Goal: Task Accomplishment & Management: Manage account settings

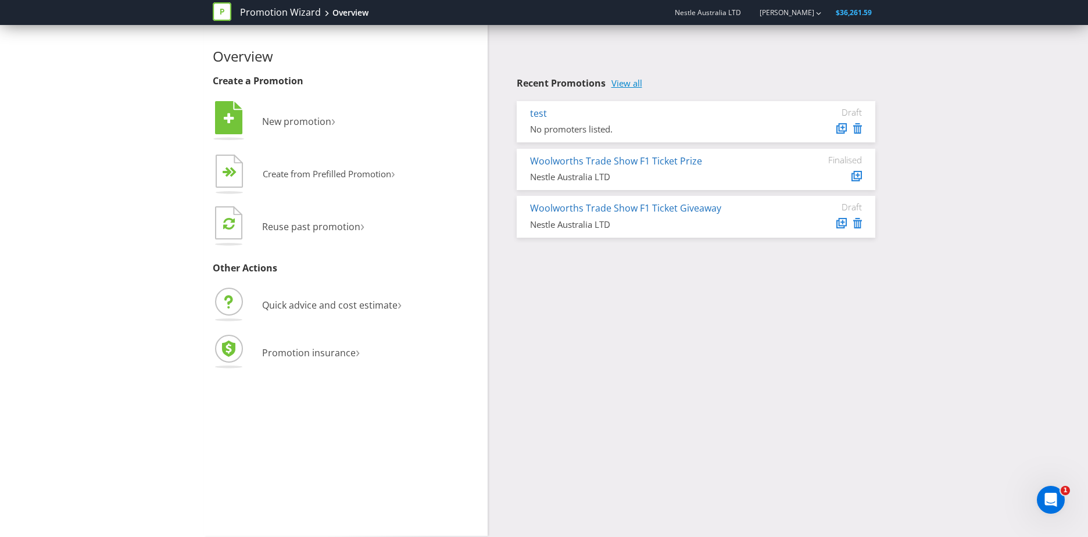
click at [624, 82] on link "View all" at bounding box center [627, 83] width 31 height 10
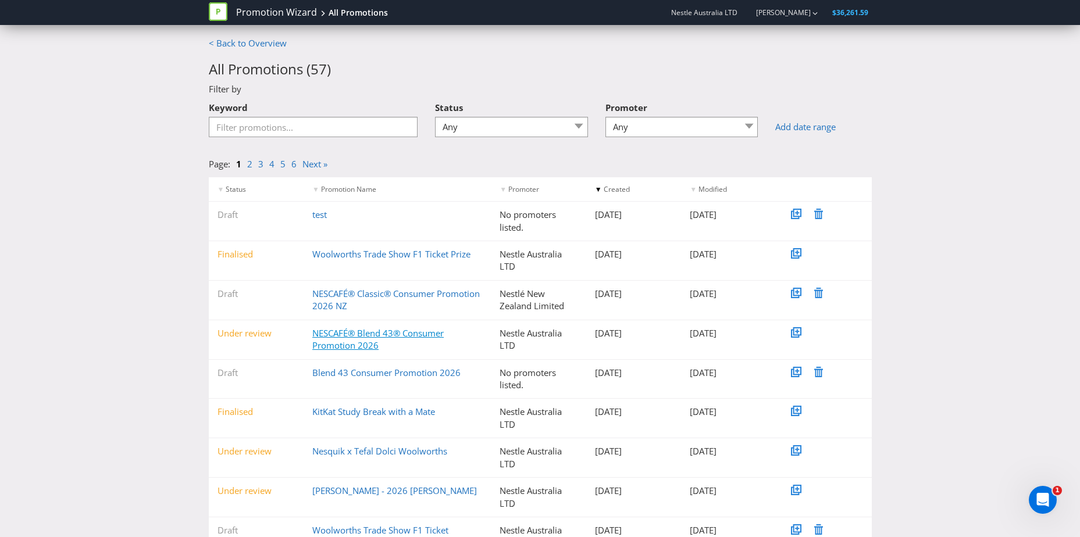
click at [362, 336] on link "NESCAFÉ® Blend 43® Consumer Promotion 2026" at bounding box center [377, 339] width 131 height 24
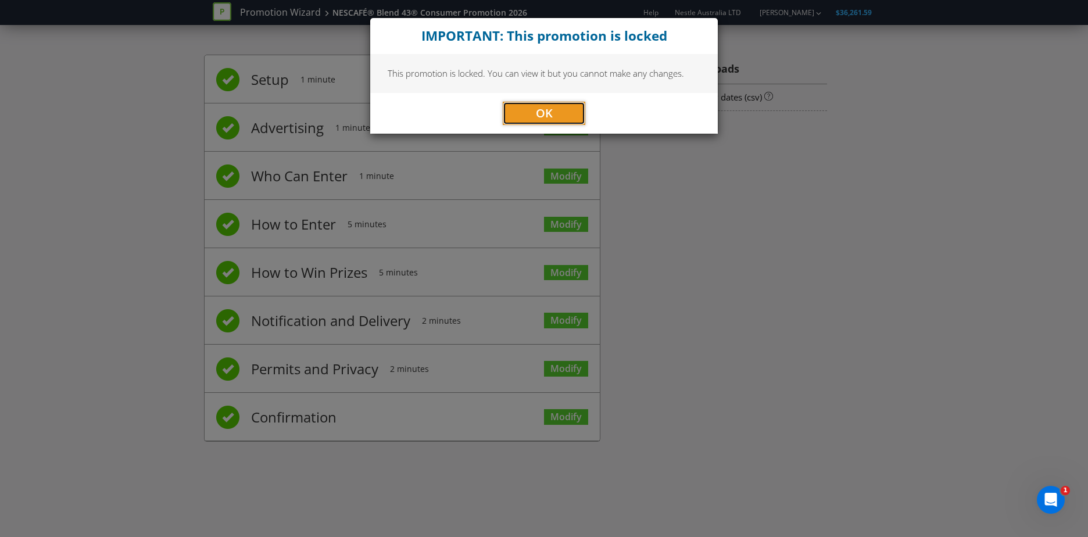
click at [529, 110] on button "OK" at bounding box center [544, 113] width 83 height 23
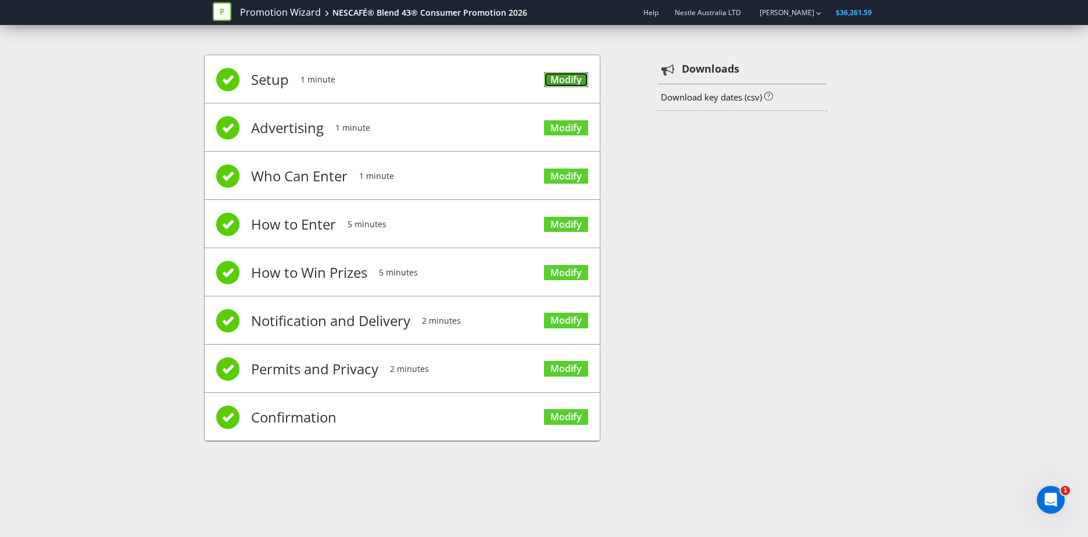
click at [566, 78] on link "Modify" at bounding box center [566, 80] width 44 height 16
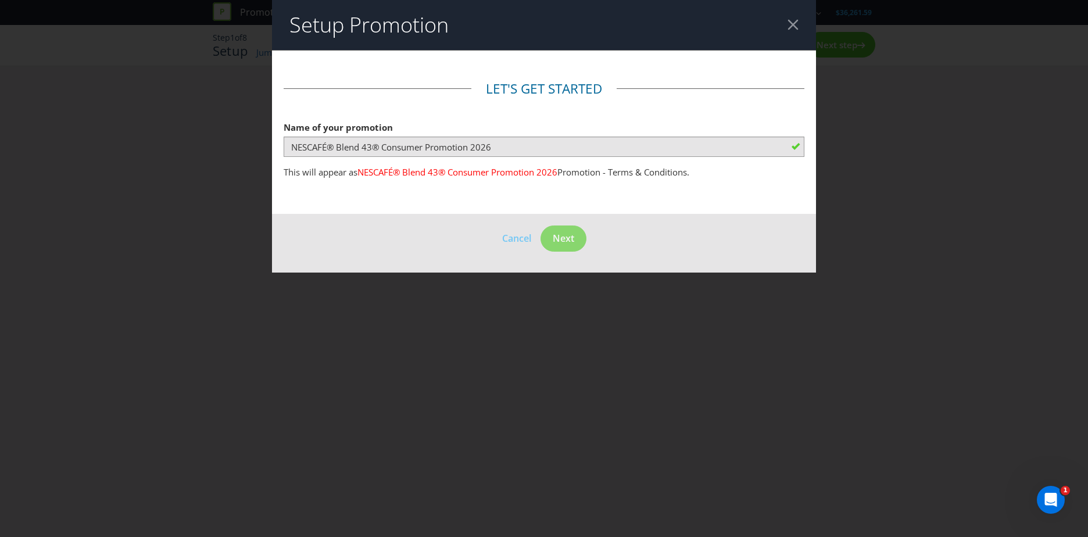
click at [529, 327] on div "Setup Promotion Let's get started Name of your promotion NESCAFÉ® Blend 43® Con…" at bounding box center [544, 268] width 1088 height 537
click at [794, 13] on header "Setup Promotion" at bounding box center [544, 25] width 544 height 50
click at [798, 20] on div at bounding box center [793, 24] width 11 height 11
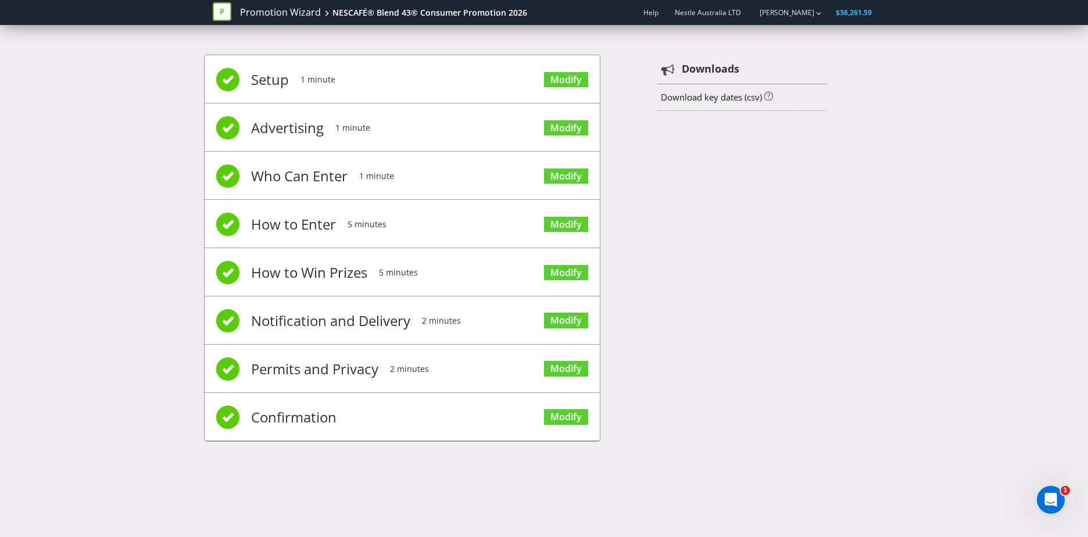
click at [530, 131] on li "Advertising 1 minute Modify" at bounding box center [402, 127] width 395 height 48
click at [560, 130] on link "Modify" at bounding box center [566, 128] width 44 height 16
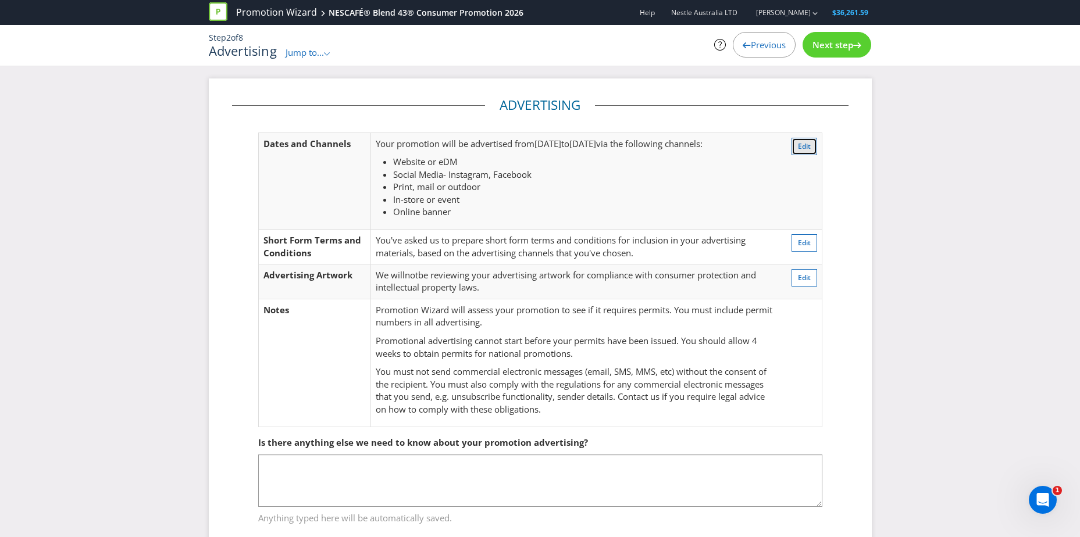
click at [803, 142] on span "Edit" at bounding box center [804, 146] width 13 height 10
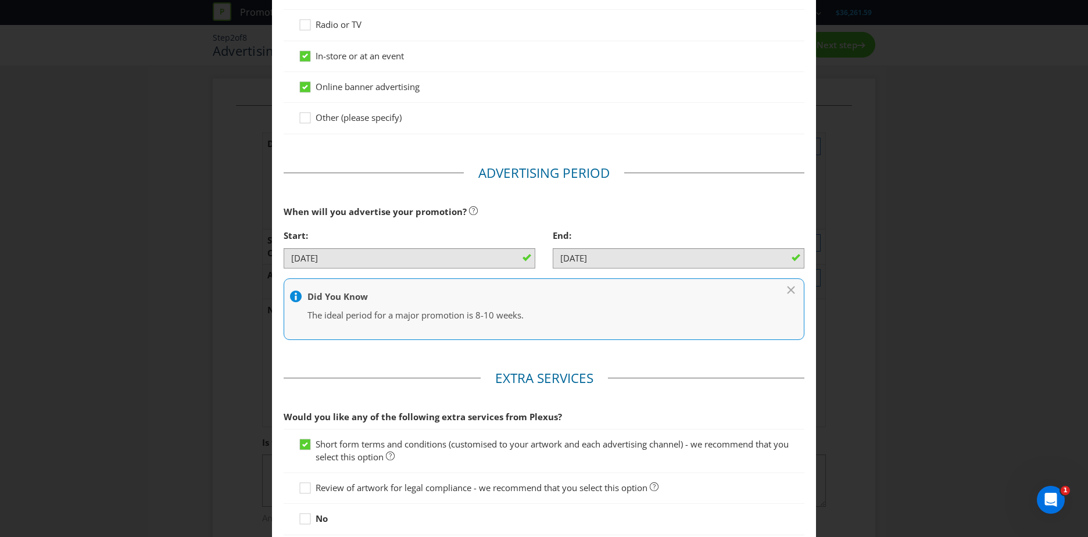
scroll to position [430, 0]
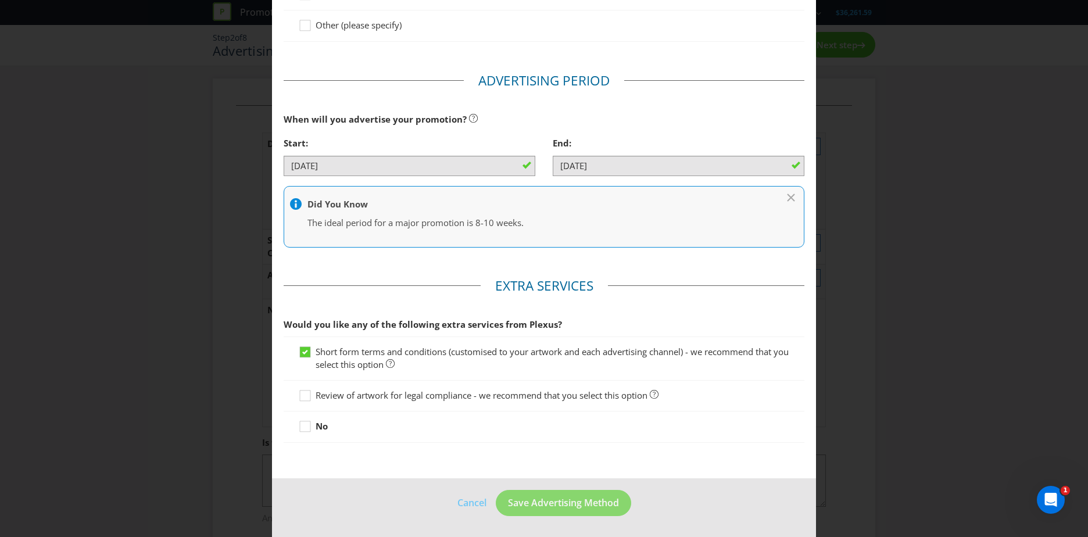
click at [455, 505] on footer "Cancel Save Advertising Method" at bounding box center [544, 508] width 544 height 59
click at [949, 141] on div "Advertising Methods Advertising Methods How will your promotion be advertised? …" at bounding box center [544, 268] width 1088 height 537
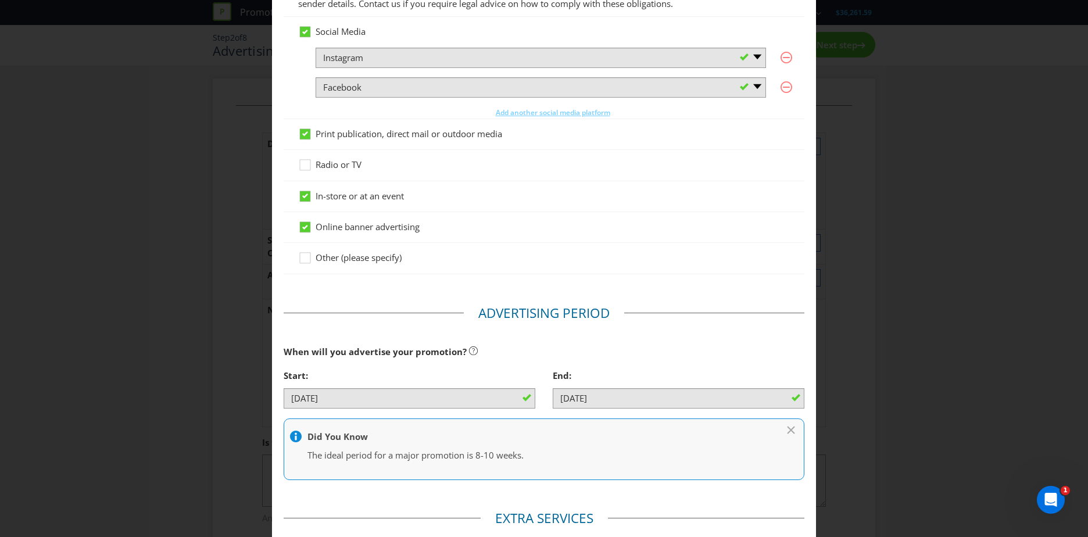
scroll to position [0, 0]
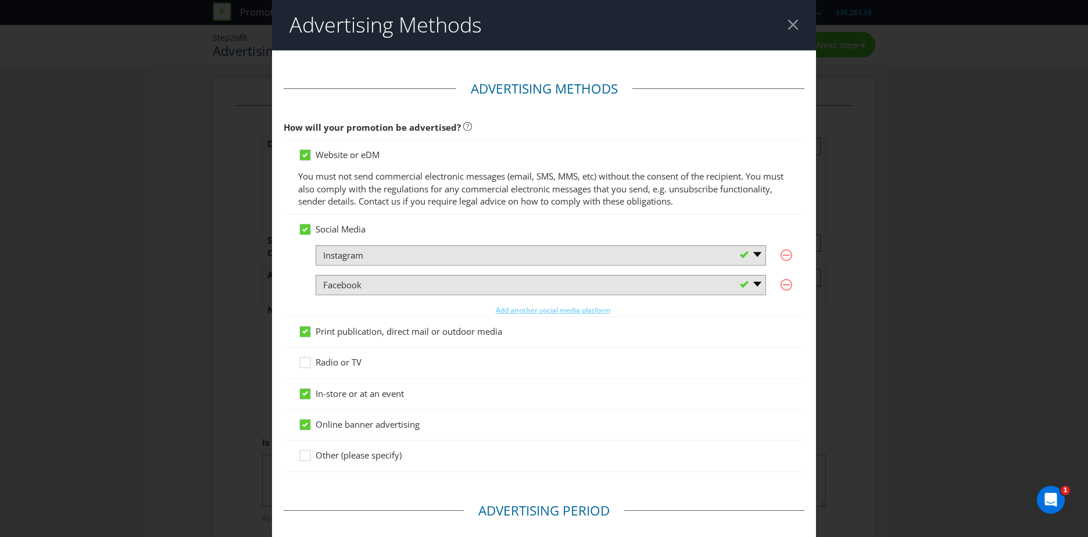
click at [785, 19] on header "Advertising Methods" at bounding box center [544, 25] width 544 height 50
click at [788, 25] on div at bounding box center [793, 24] width 11 height 11
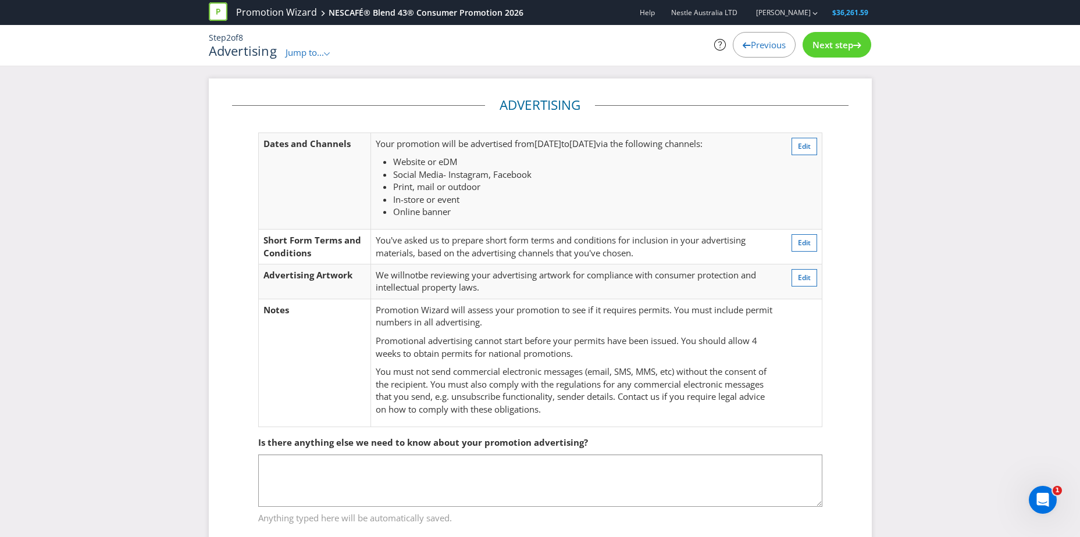
click at [751, 47] on span "Previous" at bounding box center [768, 45] width 35 height 12
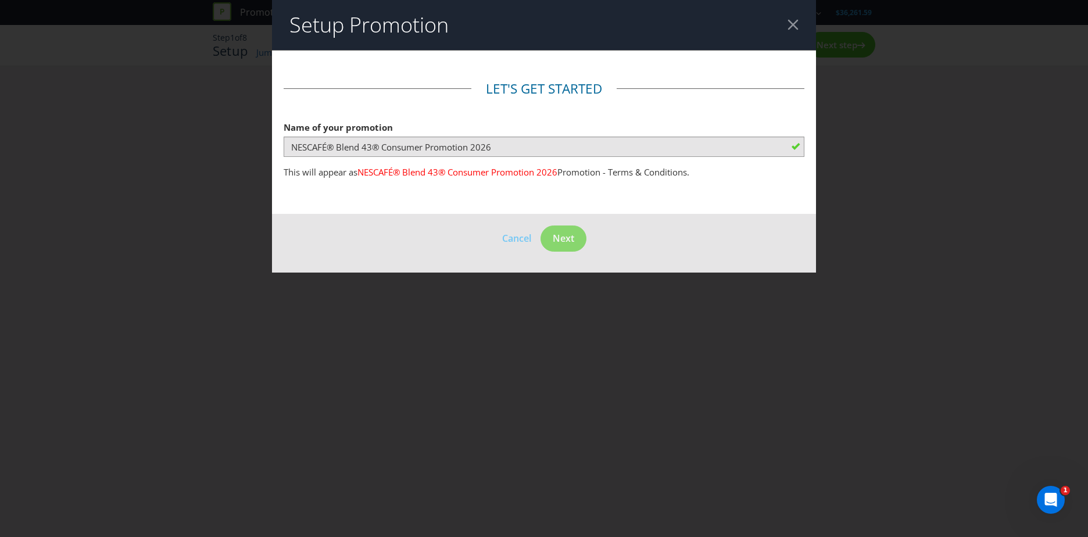
click at [519, 229] on footer "Cancel Next" at bounding box center [544, 243] width 544 height 59
click at [791, 19] on div at bounding box center [793, 24] width 11 height 11
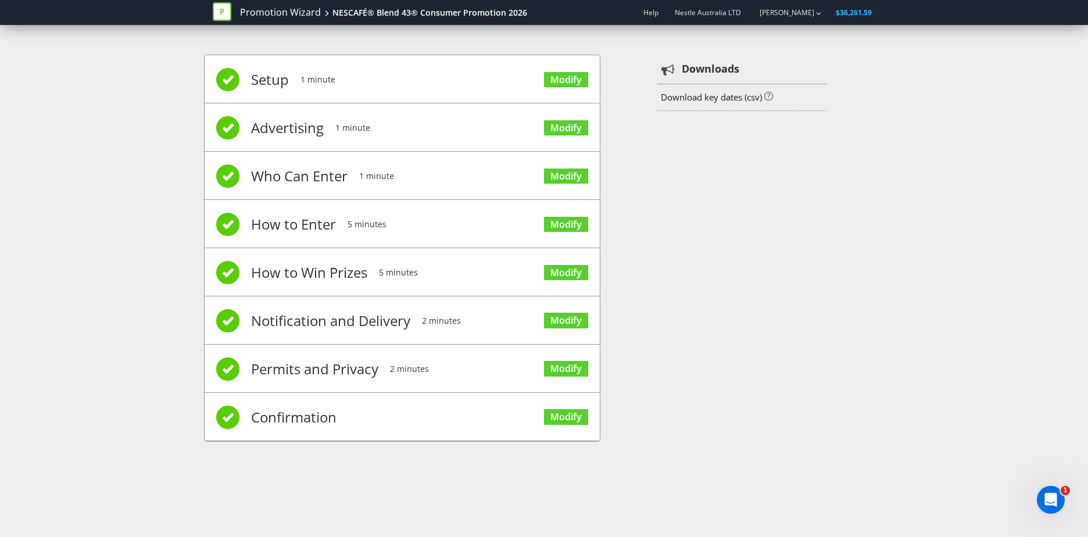
click at [391, 23] on div "Promotion Wizard NESCAFÉ® Blend 43® Consumer Promotion 2026" at bounding box center [374, 12] width 323 height 25
click at [396, 18] on div "NESCAFÉ® Blend 43® Consumer Promotion 2026" at bounding box center [430, 13] width 195 height 12
click at [421, 14] on div "NESCAFÉ® Blend 43® Consumer Promotion 2026" at bounding box center [430, 13] width 195 height 12
